Goal: Transaction & Acquisition: Download file/media

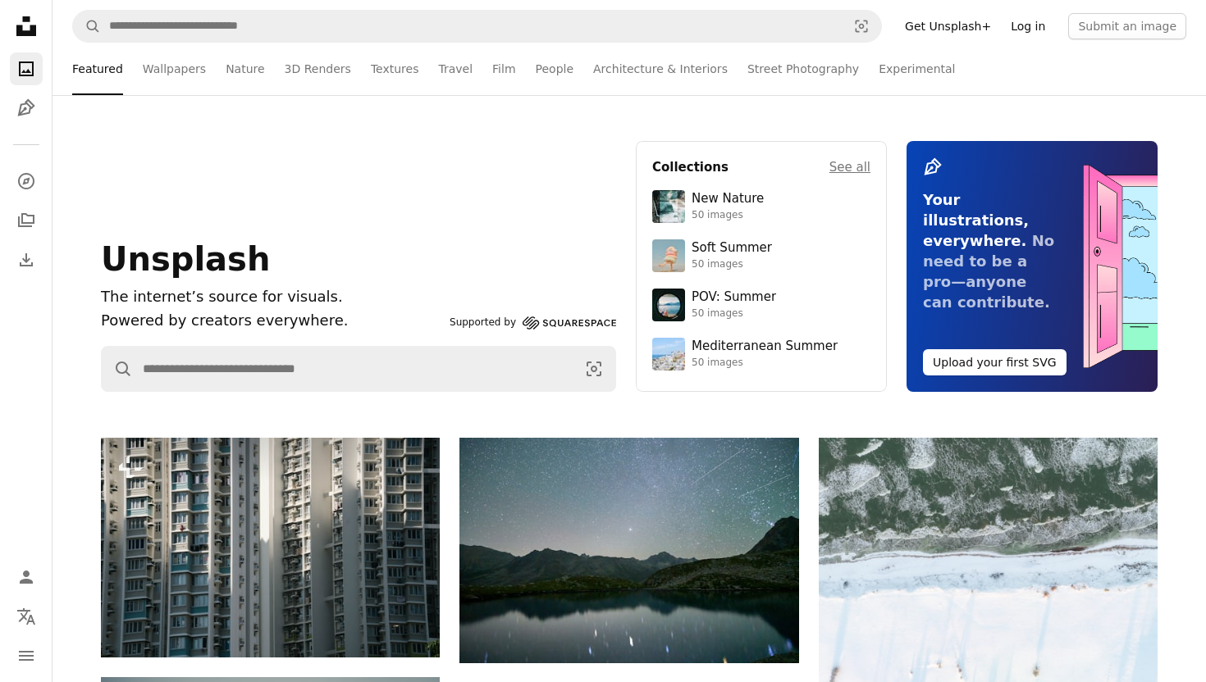
click at [1043, 26] on link "Log in" at bounding box center [1028, 26] width 54 height 26
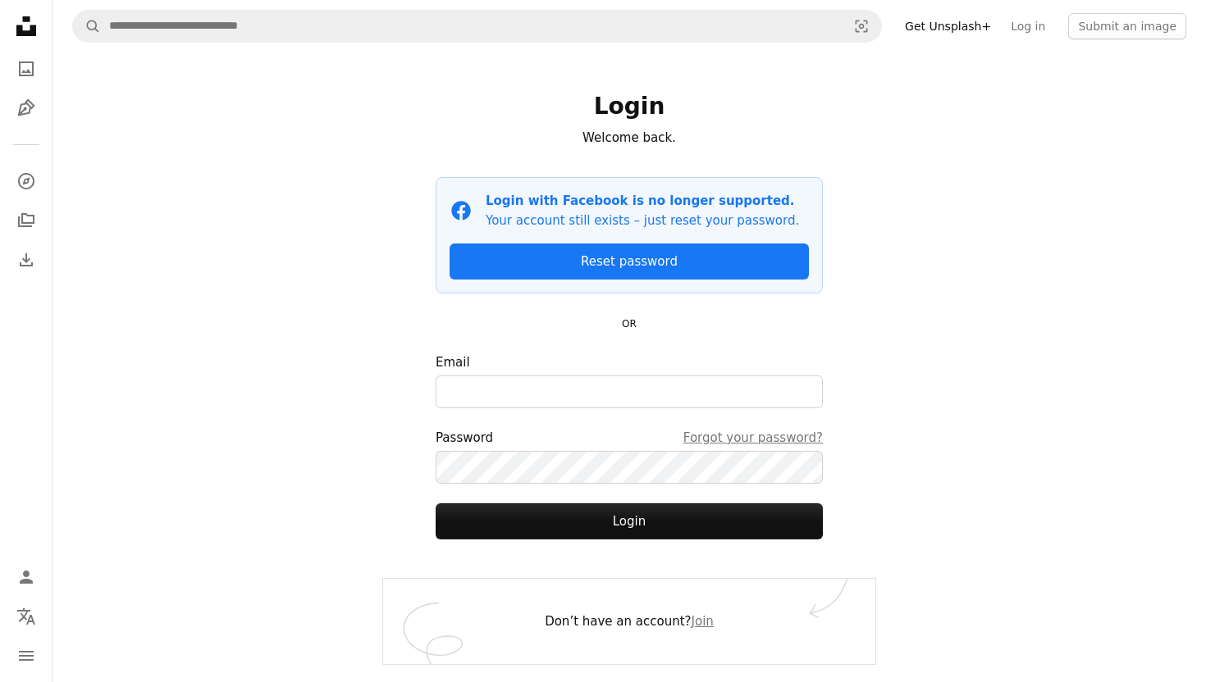
click at [1087, 7] on nav "A magnifying glass Visual search Get Unsplash+ Log in Submit an image" at bounding box center [628, 26] width 1153 height 52
click at [1092, 17] on button "Submit an image" at bounding box center [1127, 26] width 118 height 26
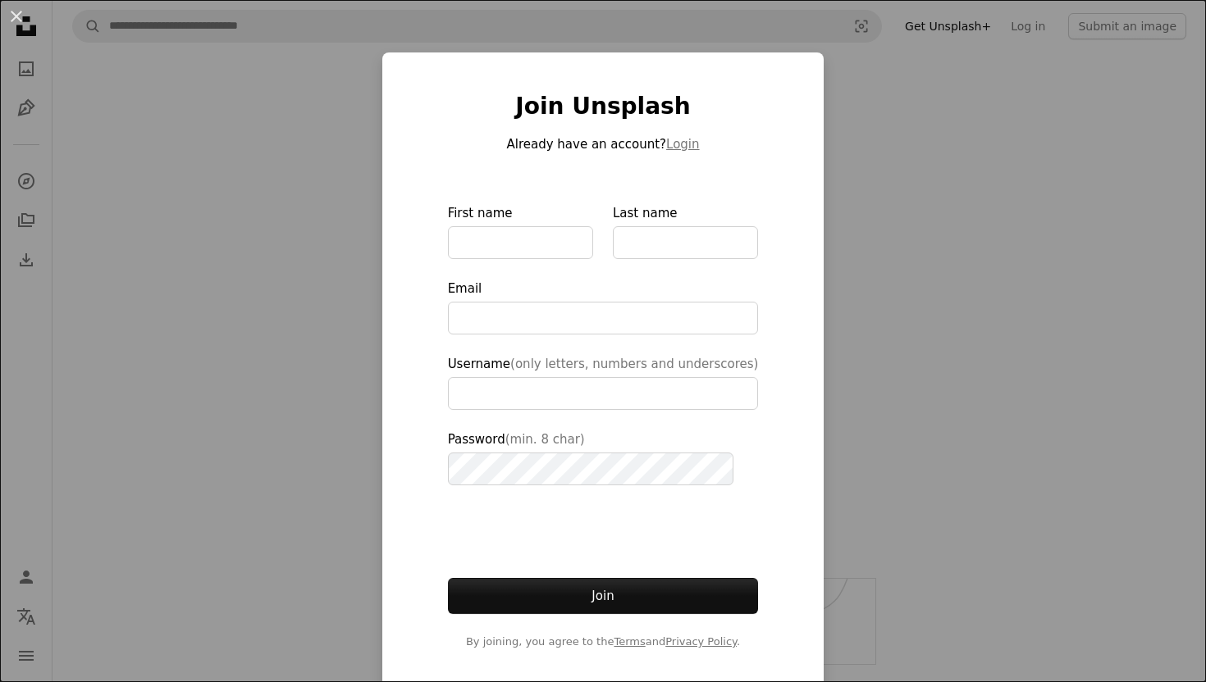
click at [230, 92] on div "An X shape Join Unsplash Already have an account? Login First name Last name Em…" at bounding box center [603, 341] width 1206 height 682
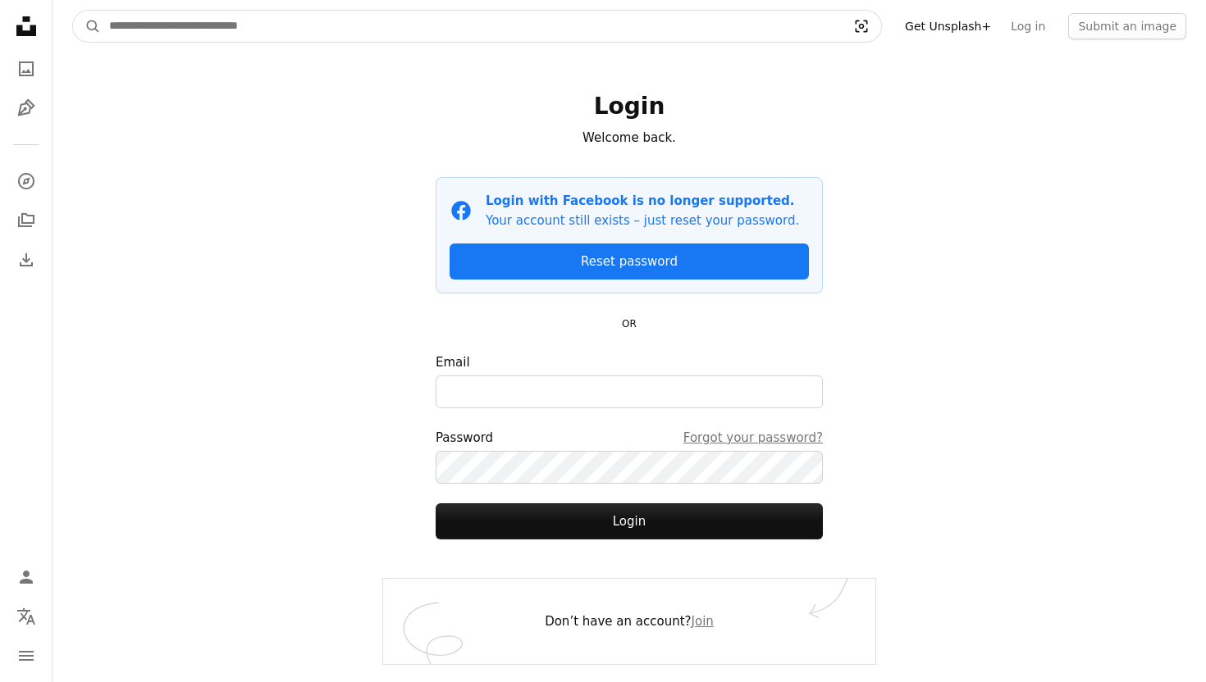
click at [879, 23] on icon "Visual search" at bounding box center [861, 26] width 39 height 16
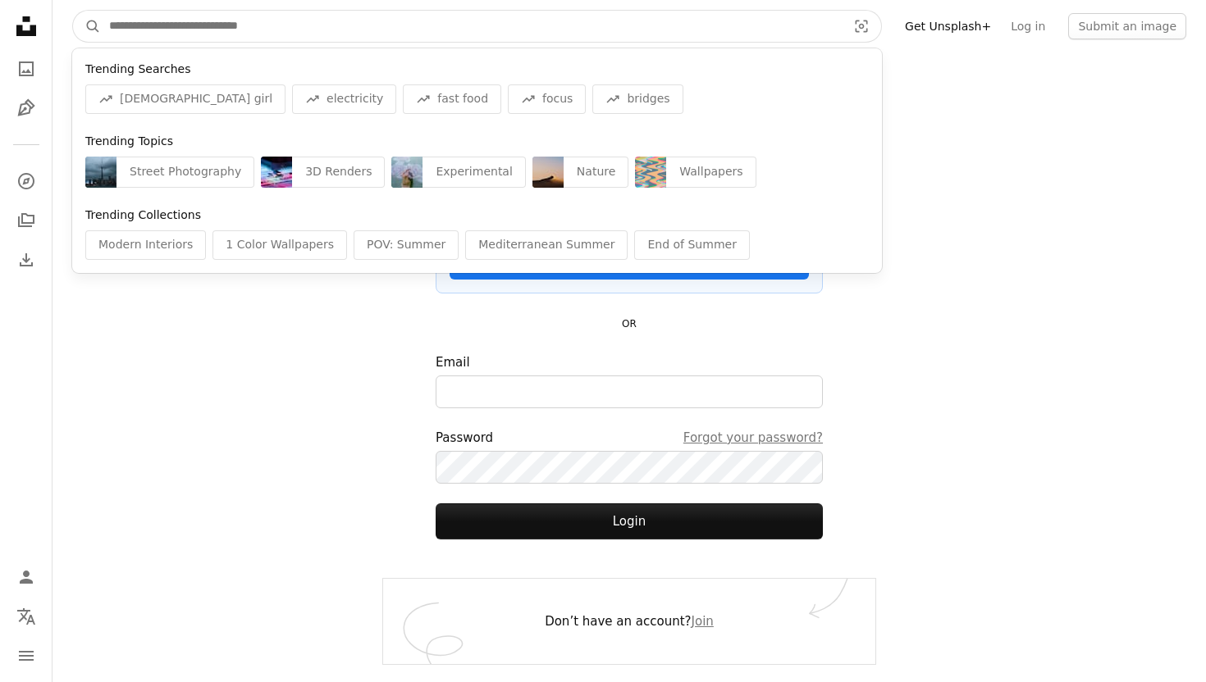
click at [772, 17] on input "Find visuals sitewide" at bounding box center [471, 26] width 741 height 31
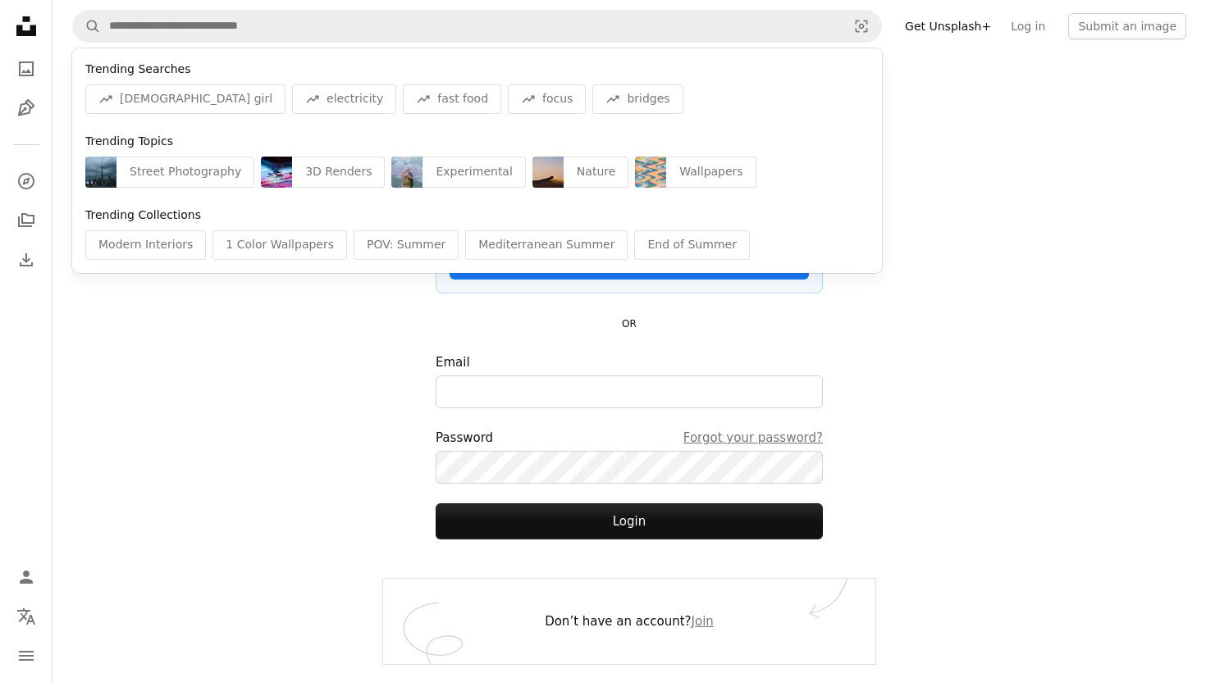
click at [209, 426] on div "A magnifying glass Trending Searches A trend sign [DEMOGRAPHIC_DATA] girl A tre…" at bounding box center [628, 341] width 1153 height 682
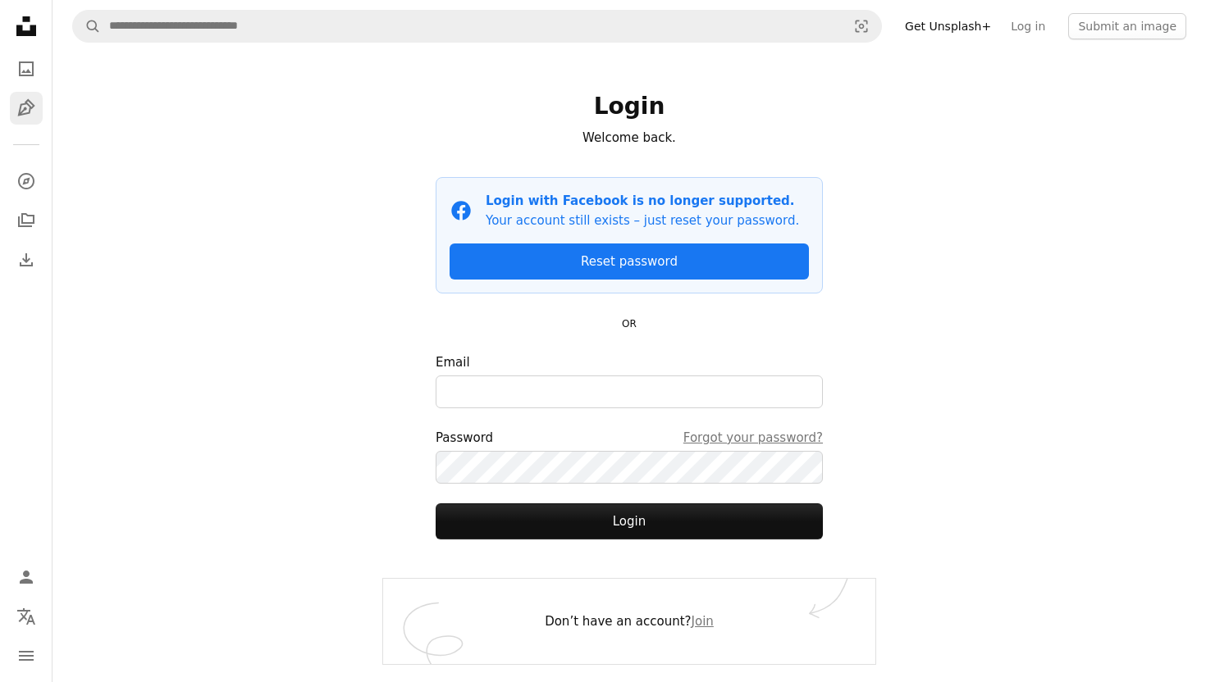
click at [19, 124] on link "Pen Tool" at bounding box center [26, 108] width 33 height 33
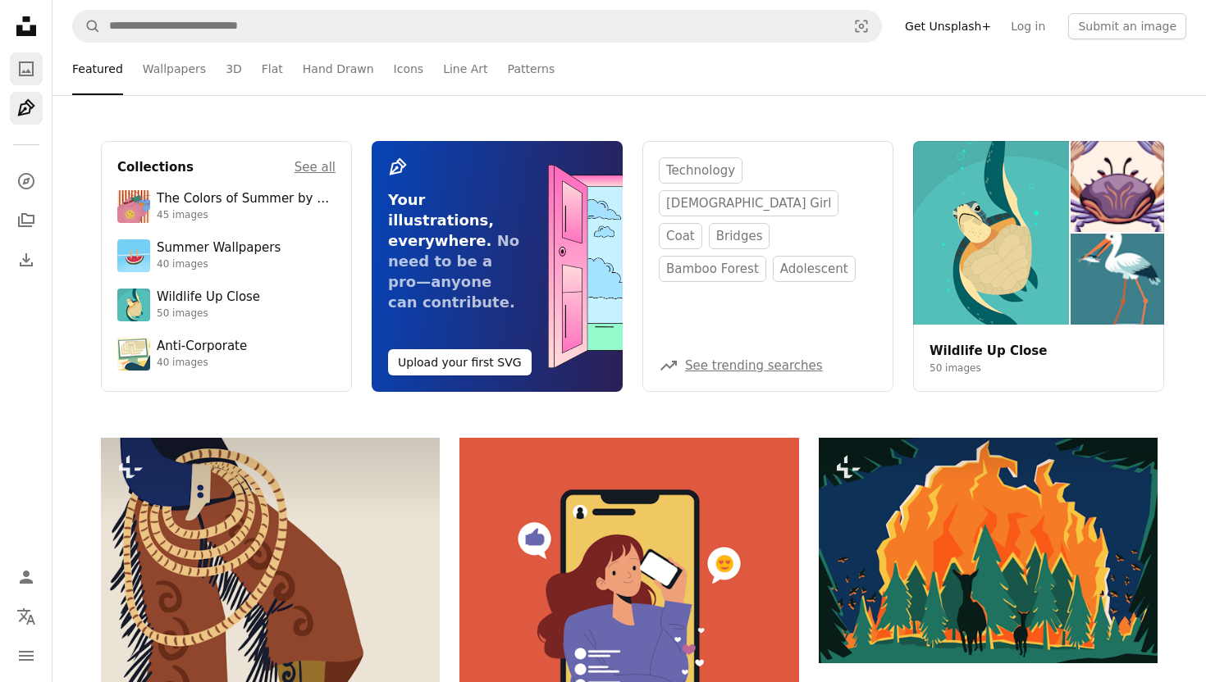
click at [21, 64] on icon "A photo" at bounding box center [26, 69] width 20 height 20
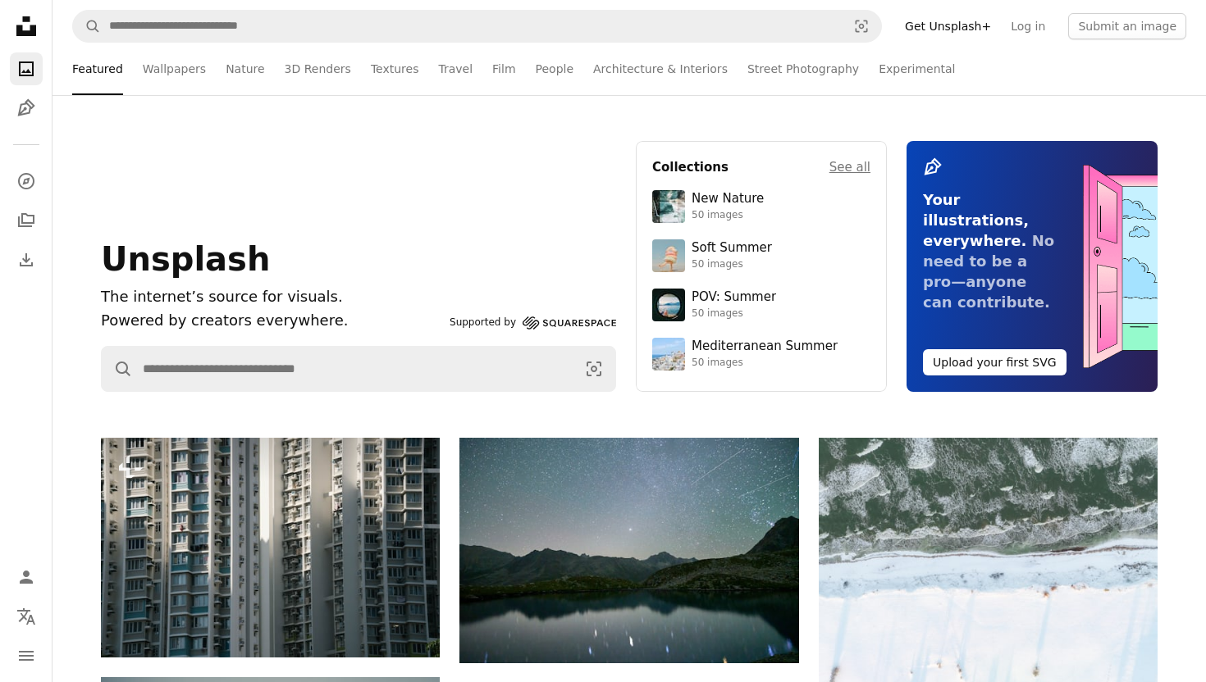
click at [29, 14] on icon "Unsplash logo Unsplash Home" at bounding box center [26, 26] width 33 height 33
click at [26, 24] on icon "Unsplash logo Unsplash Home" at bounding box center [26, 26] width 33 height 33
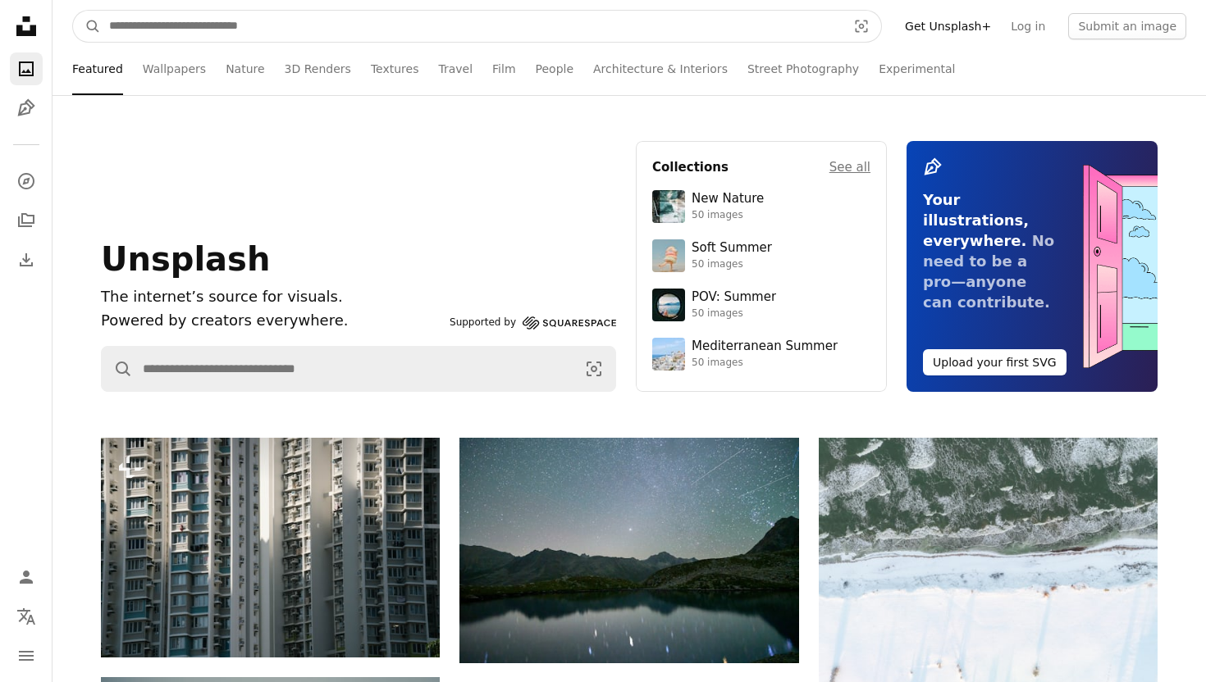
click at [172, 22] on input "Find visuals sitewide" at bounding box center [471, 26] width 741 height 31
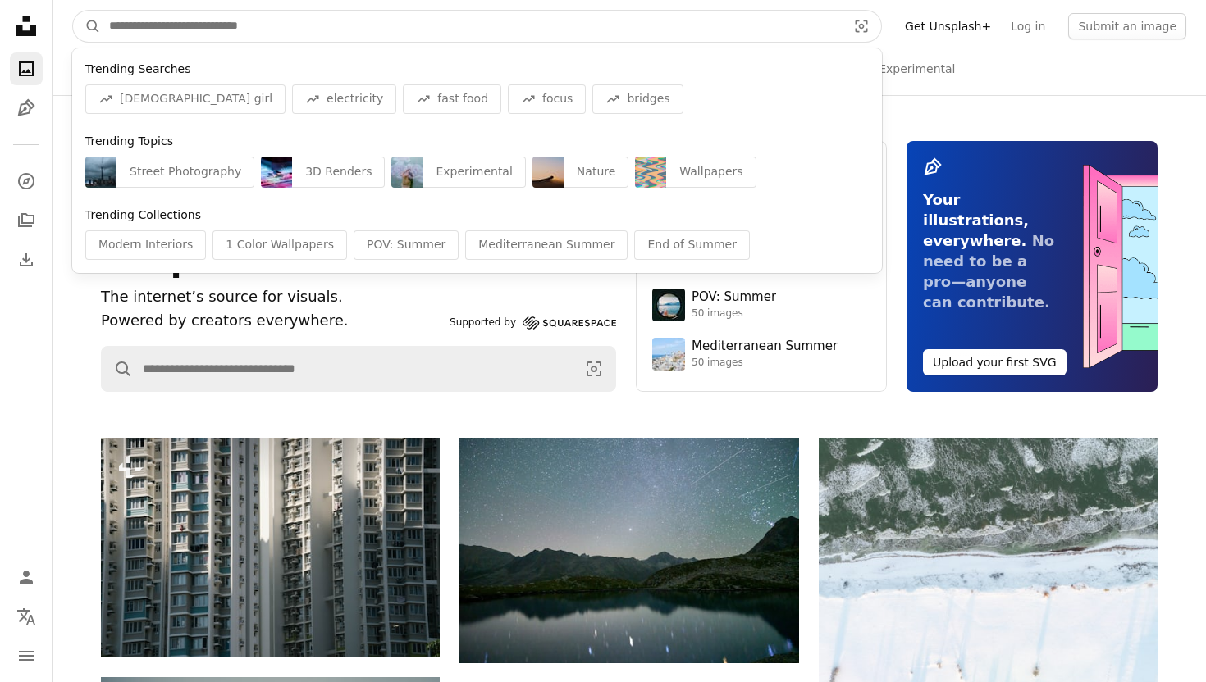
type input "*"
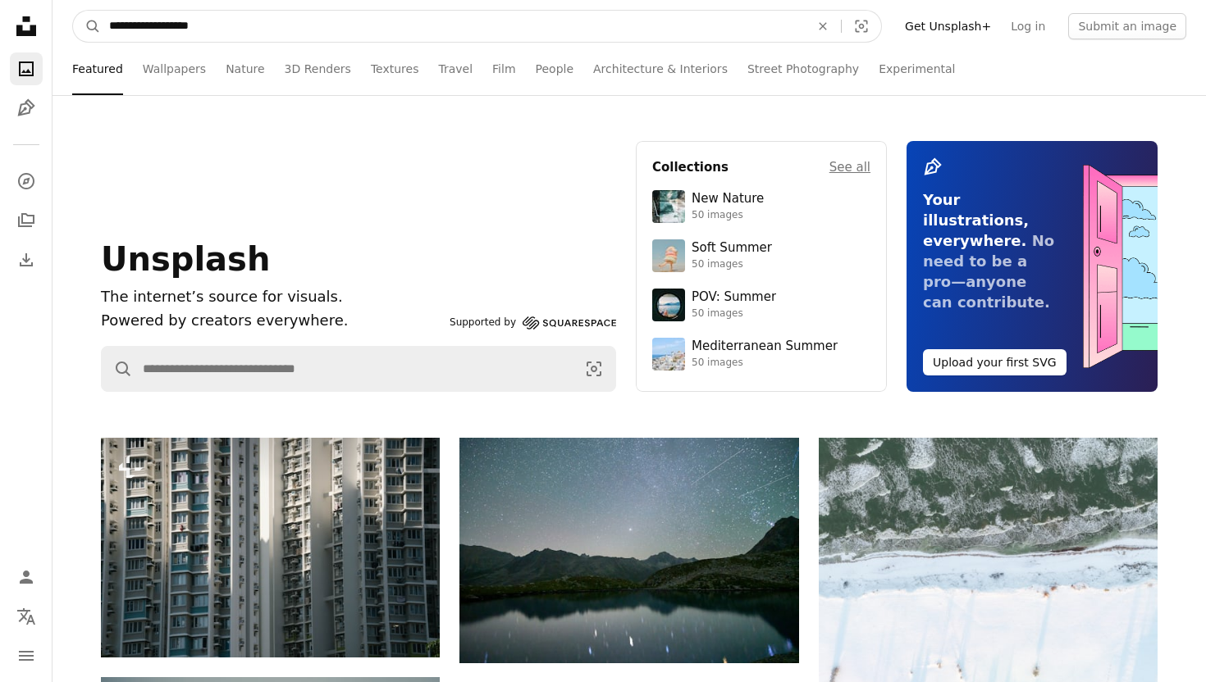
type input "**********"
click at [73, 11] on button "A magnifying glass" at bounding box center [87, 26] width 28 height 31
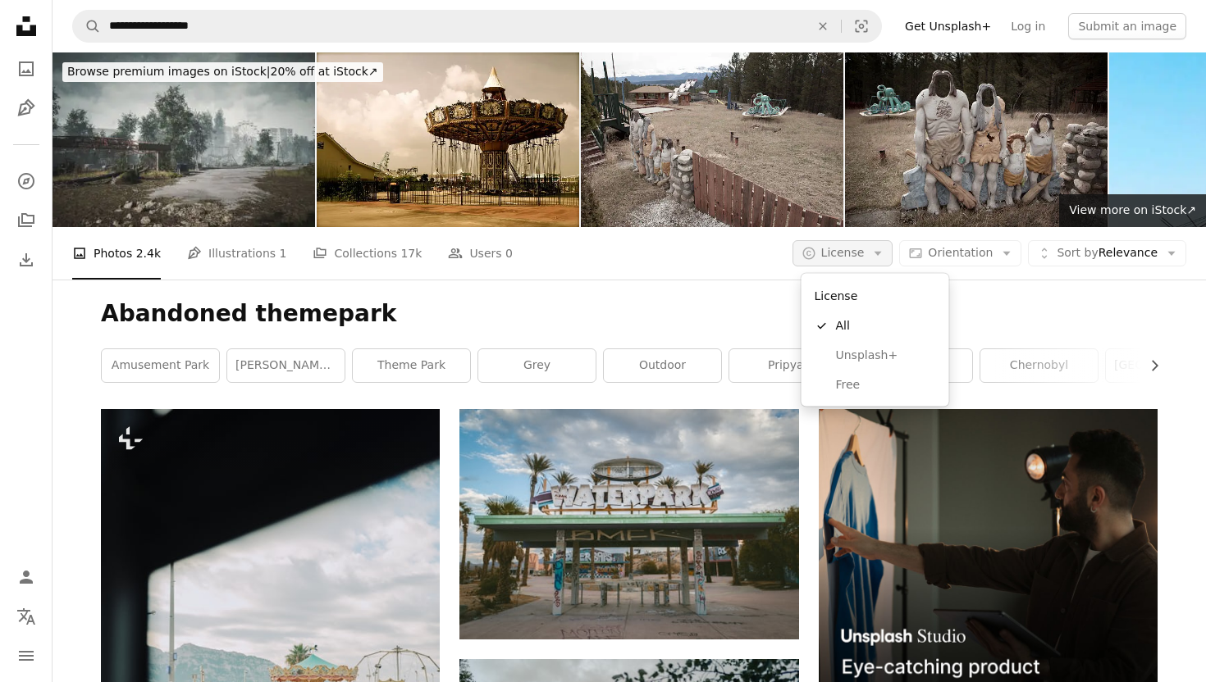
click at [853, 249] on span "License" at bounding box center [842, 252] width 43 height 13
click at [867, 381] on span "Free" at bounding box center [886, 385] width 100 height 16
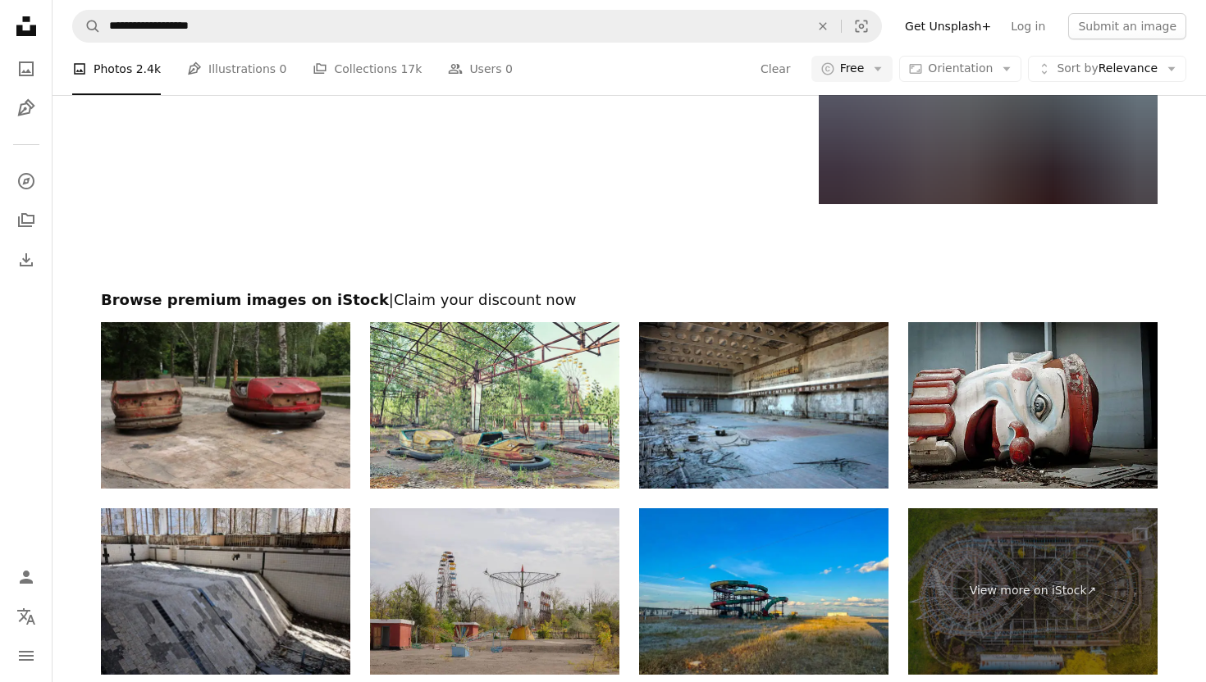
scroll to position [2755, 0]
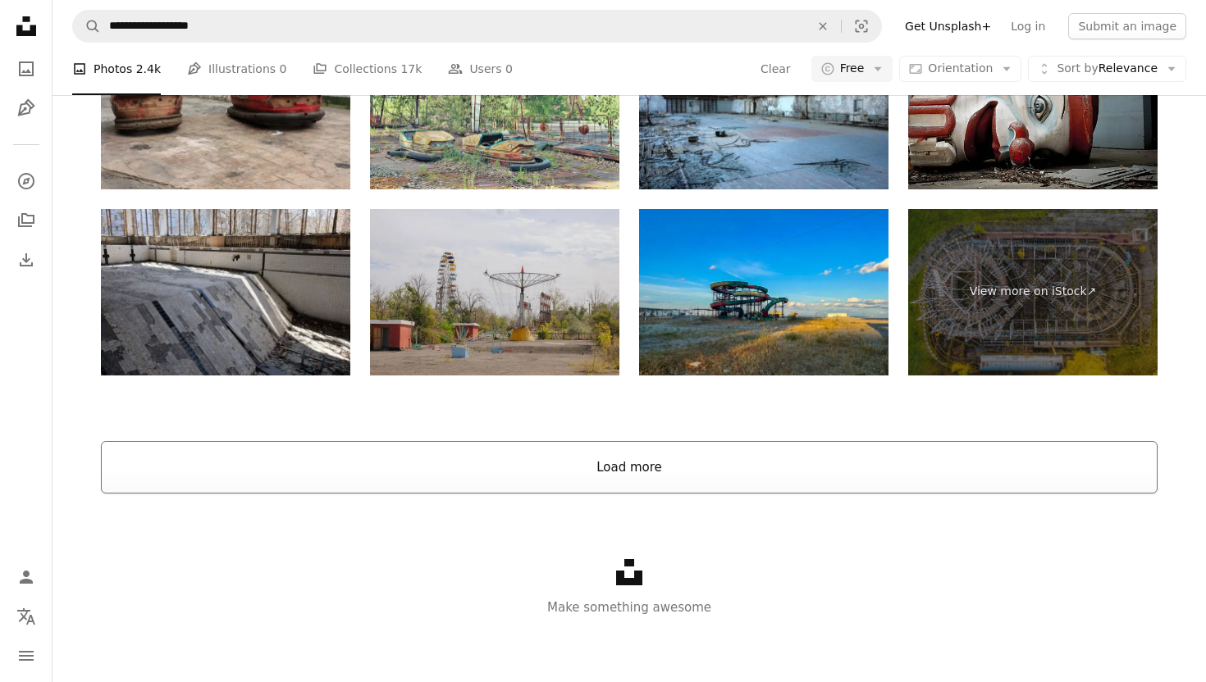
click at [589, 465] on button "Load more" at bounding box center [629, 467] width 1057 height 52
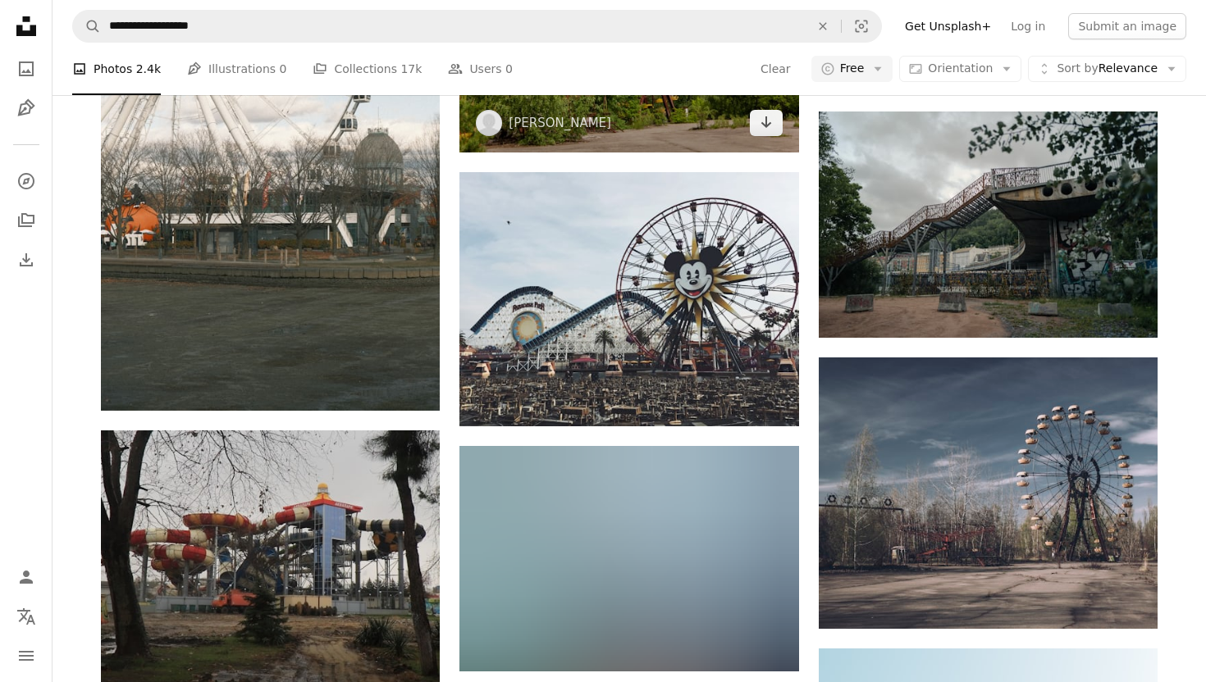
scroll to position [777, 0]
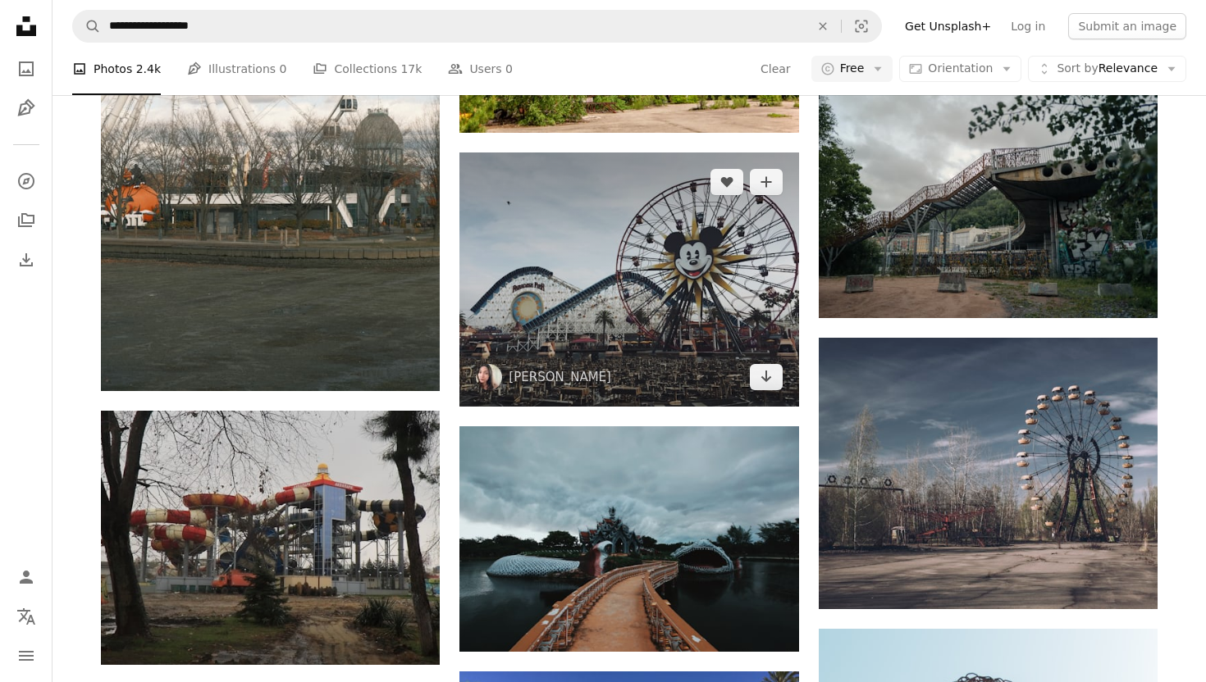
click at [731, 308] on img at bounding box center [628, 280] width 339 height 254
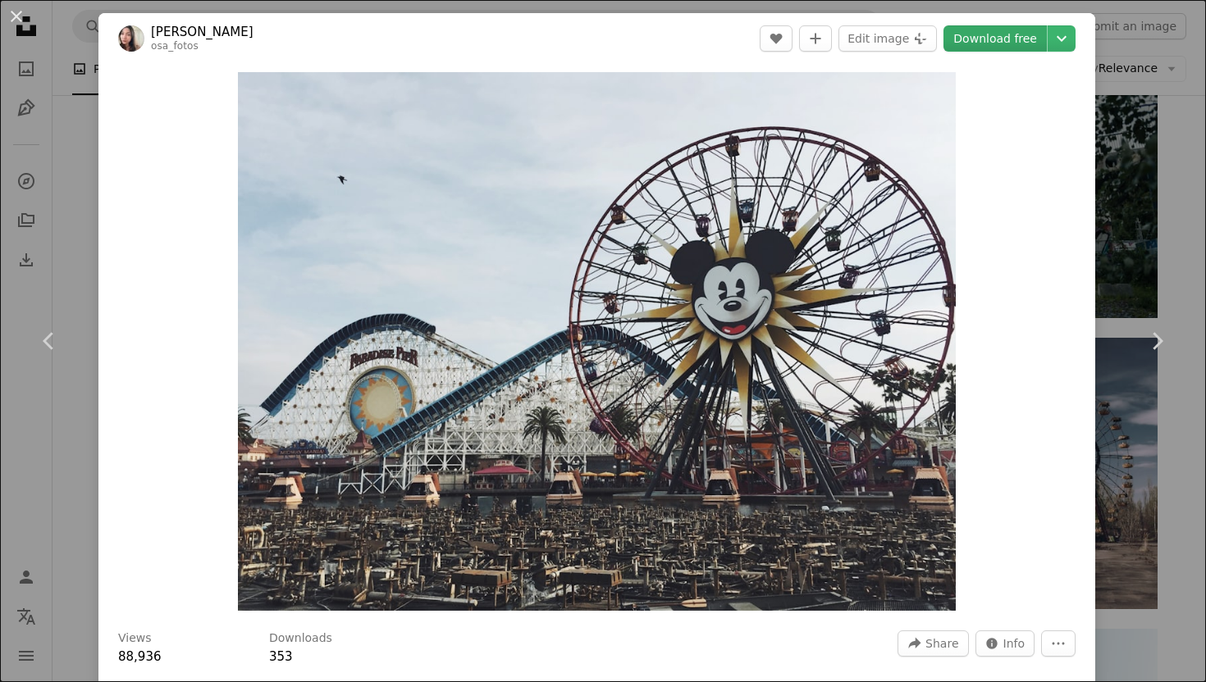
click at [1010, 41] on link "Download free" at bounding box center [994, 38] width 103 height 26
